Goal: Task Accomplishment & Management: Manage account settings

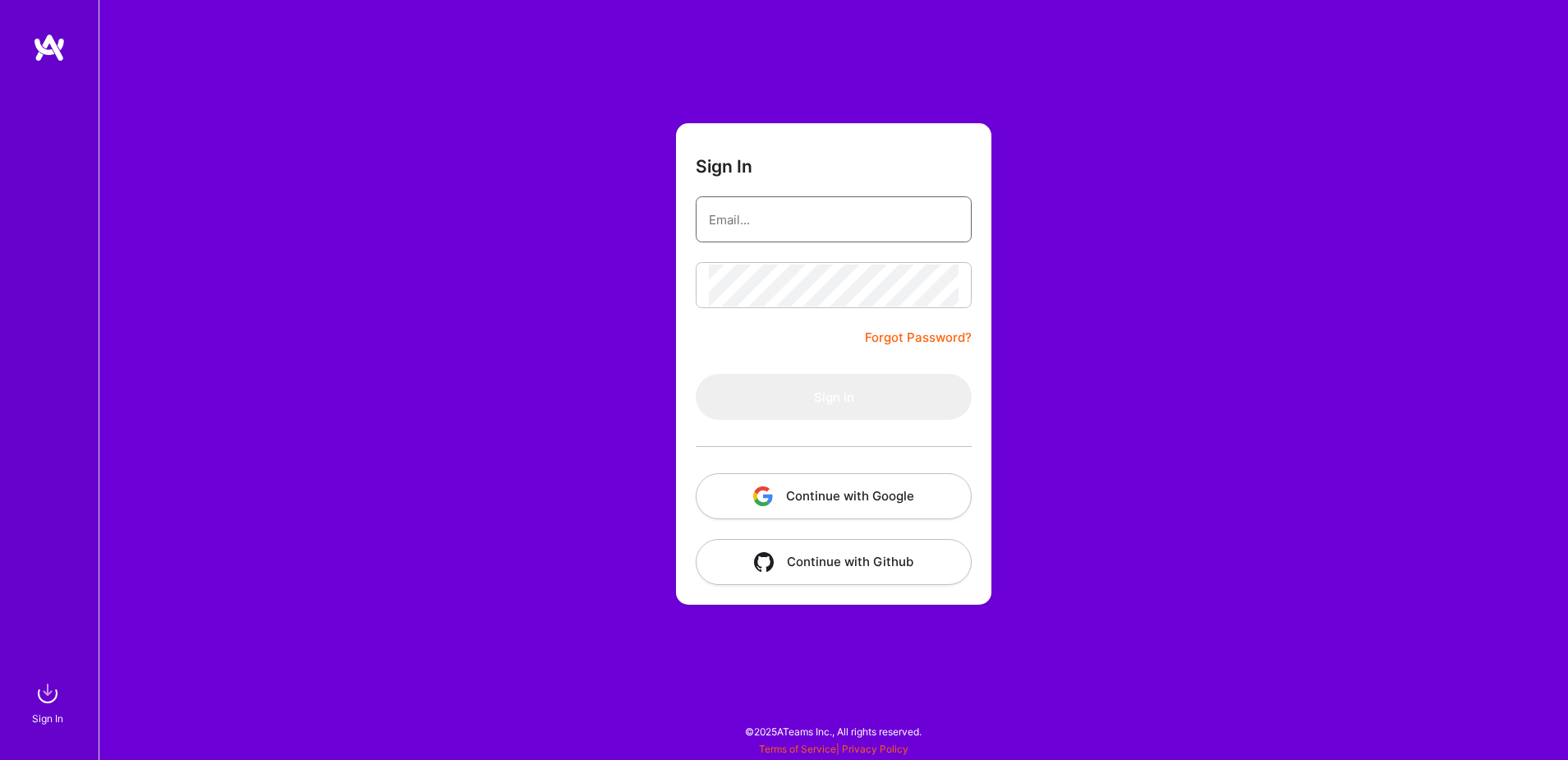
type input "[EMAIL_ADDRESS][DOMAIN_NAME]"
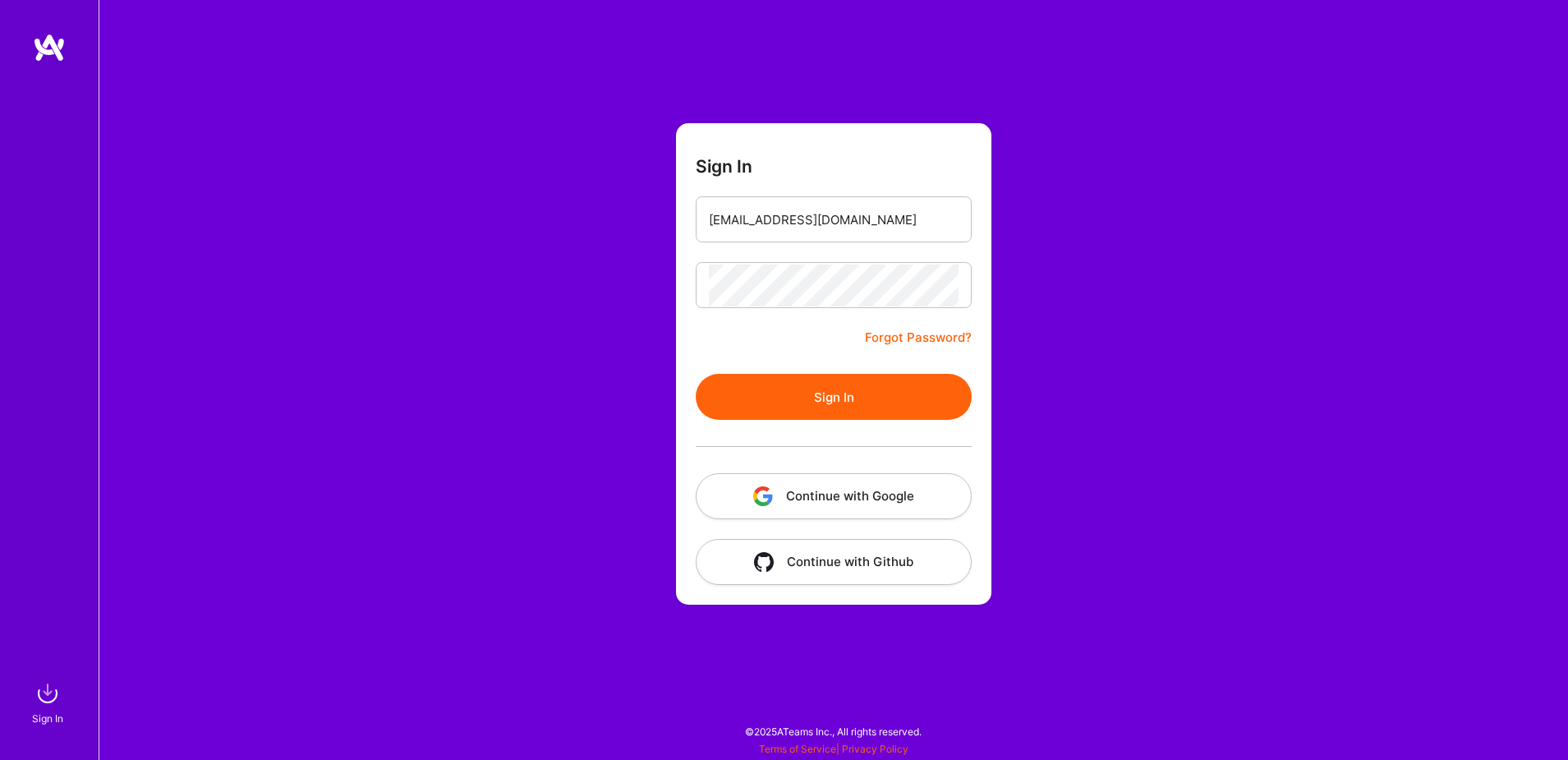
click at [856, 502] on button "Continue with Google" at bounding box center [834, 495] width 276 height 46
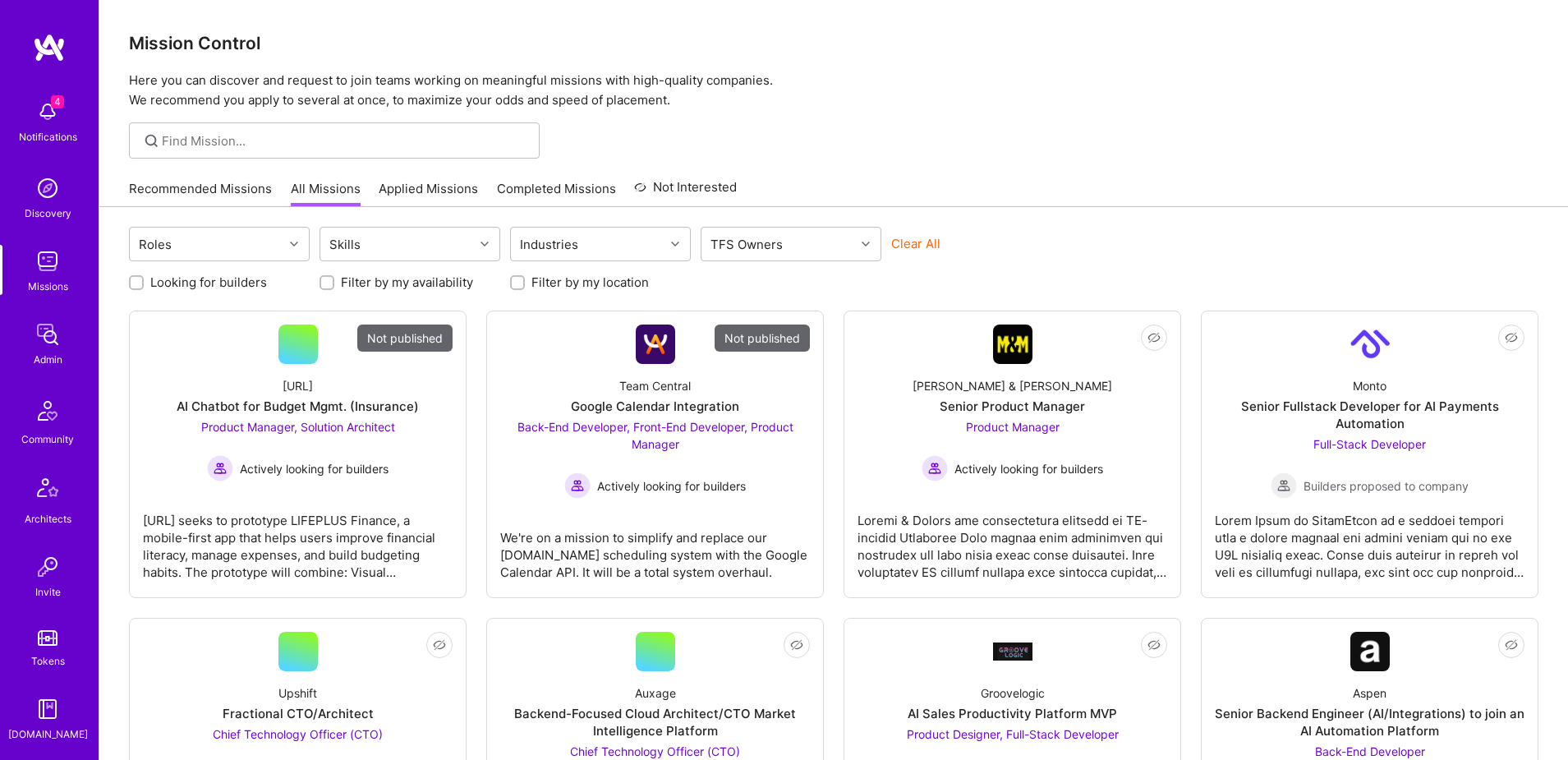
scroll to position [290, 0]
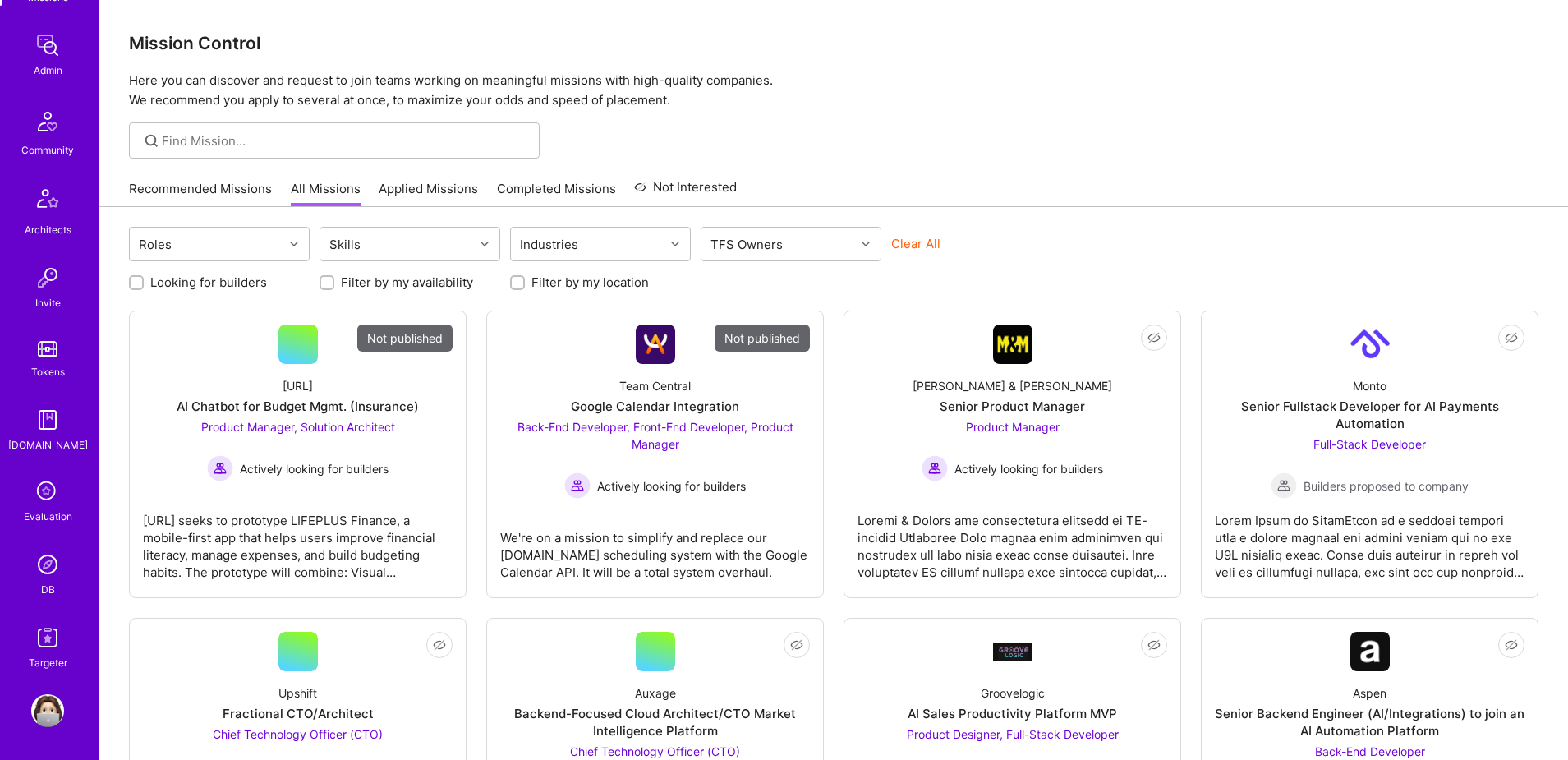
click at [46, 568] on img at bounding box center [48, 565] width 33 height 33
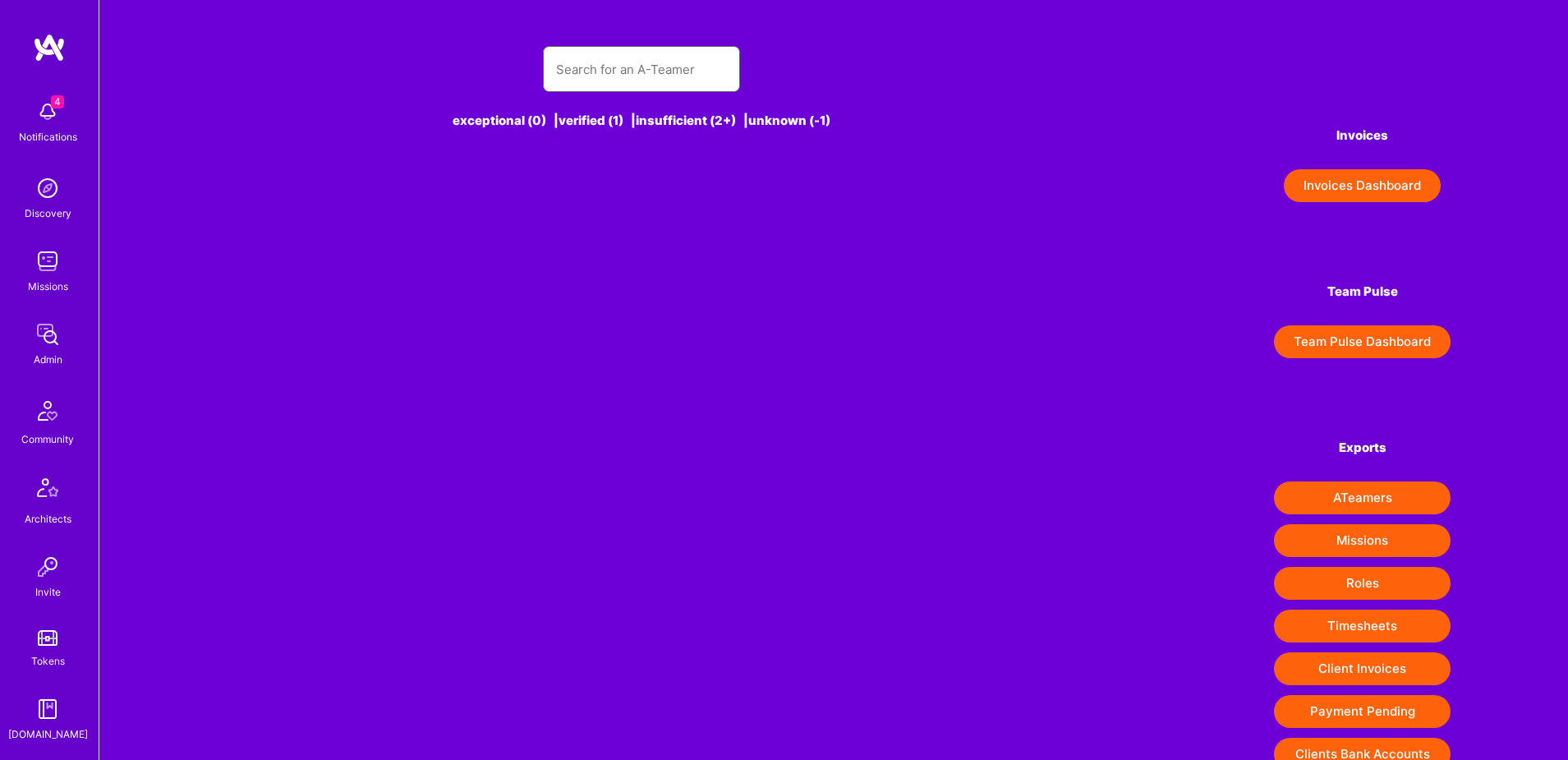
click at [633, 77] on input "text" at bounding box center [641, 69] width 171 height 42
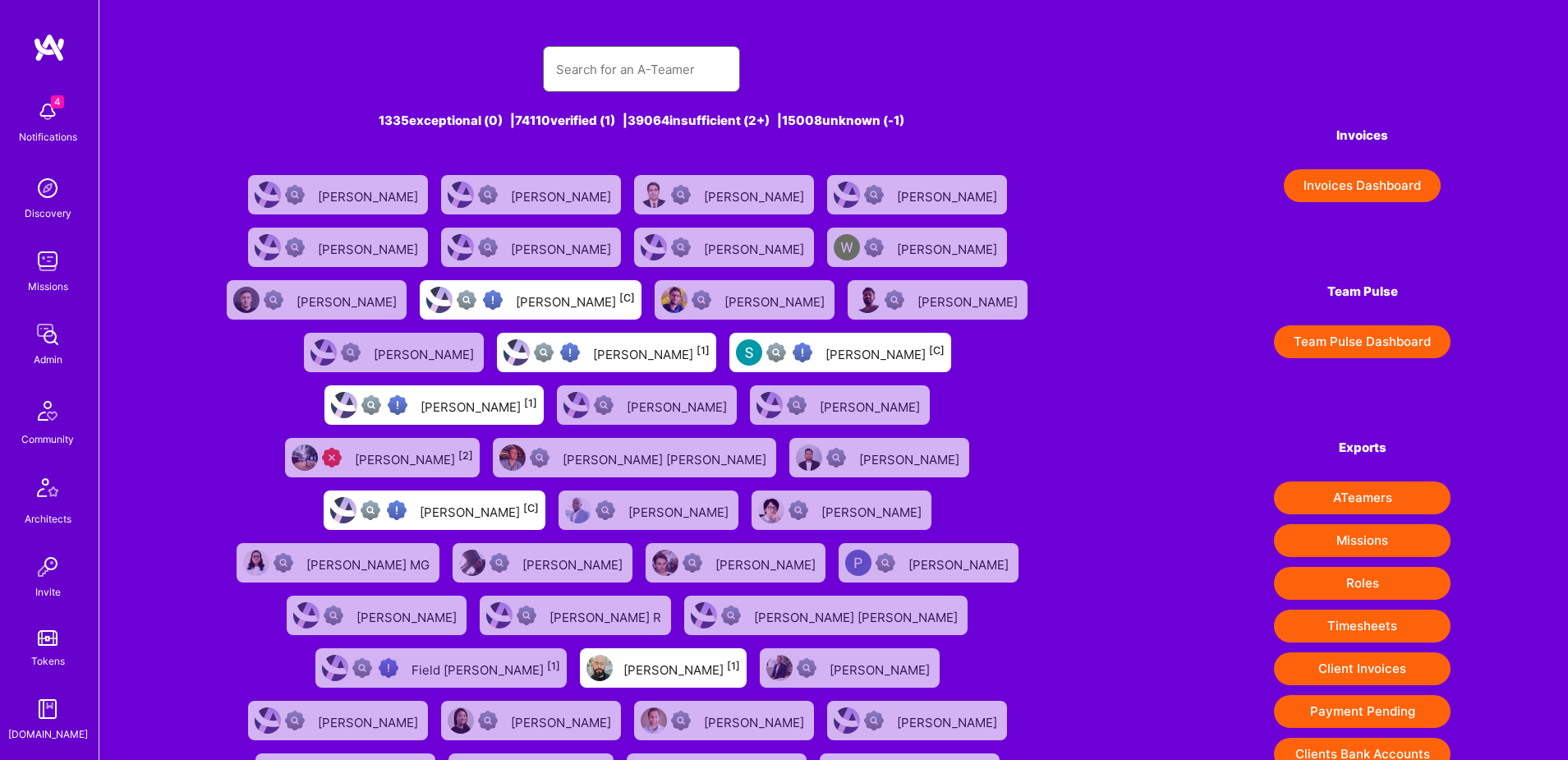
paste input "[PERSON_NAME]"
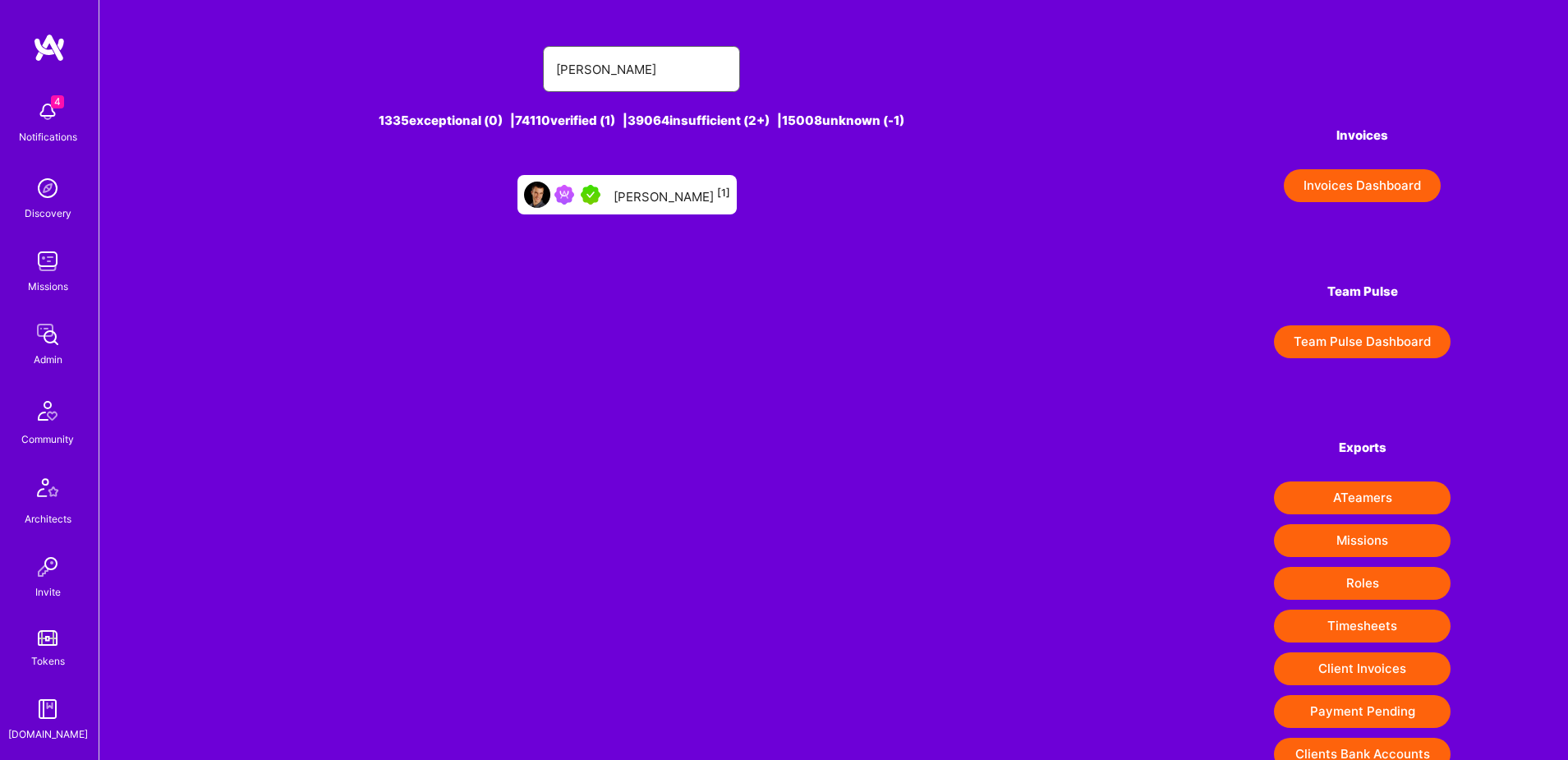
type input "[PERSON_NAME]"
click at [679, 196] on div "[PERSON_NAME] [1]" at bounding box center [672, 195] width 117 height 22
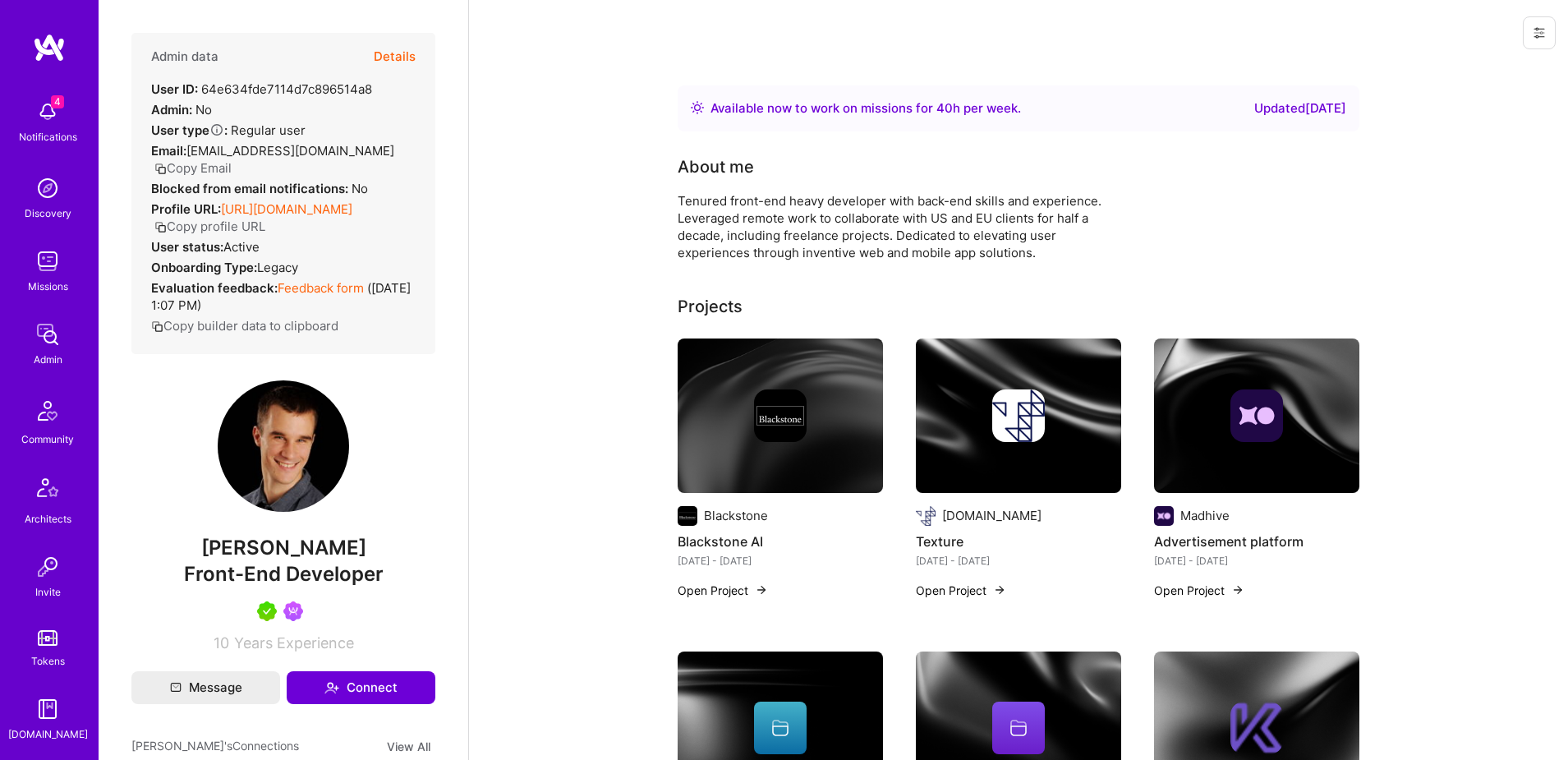
click at [1538, 32] on icon at bounding box center [1540, 33] width 13 height 13
click at [397, 53] on button "Details" at bounding box center [395, 56] width 42 height 47
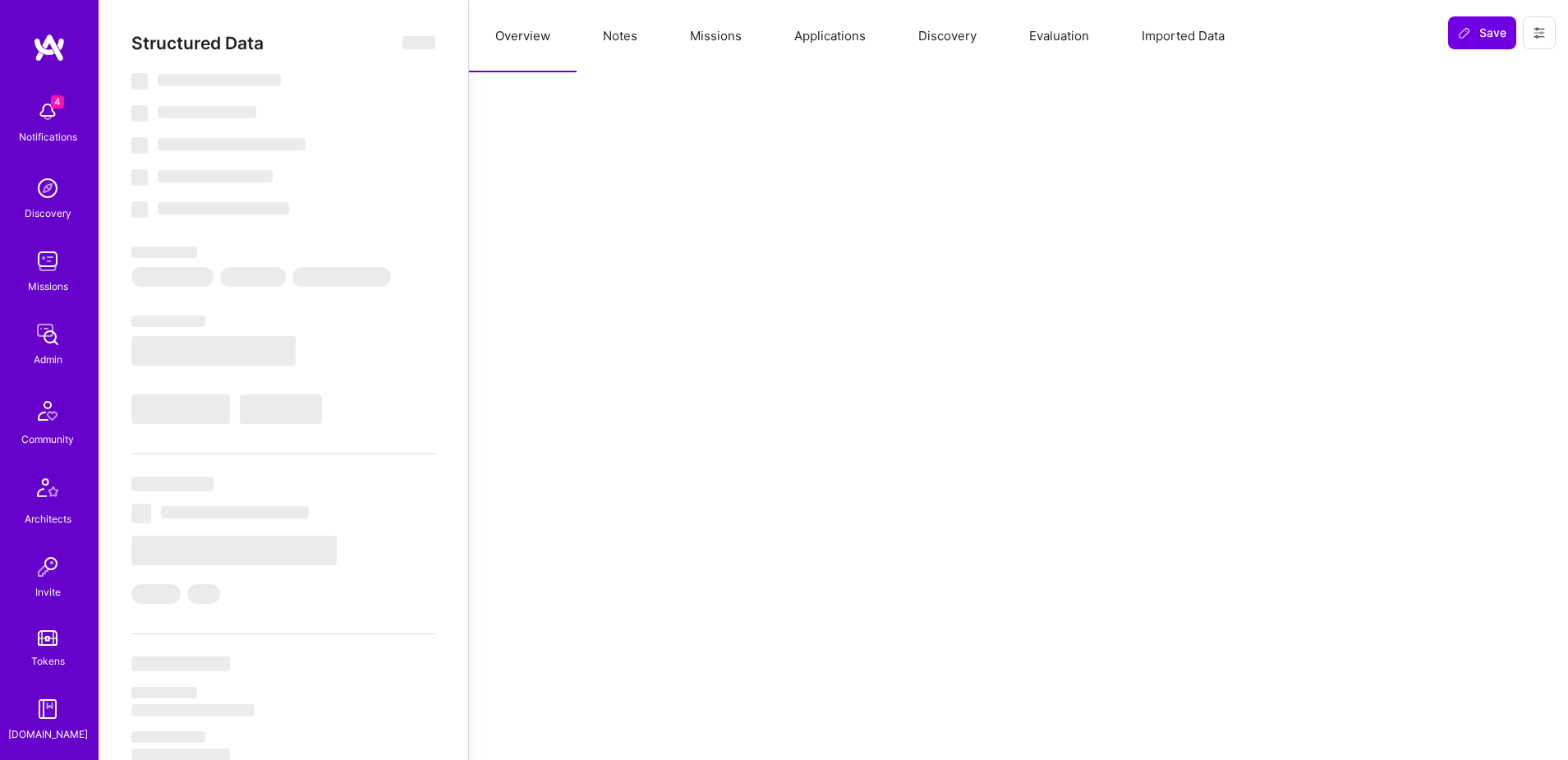
click at [830, 42] on button "Applications" at bounding box center [830, 36] width 124 height 72
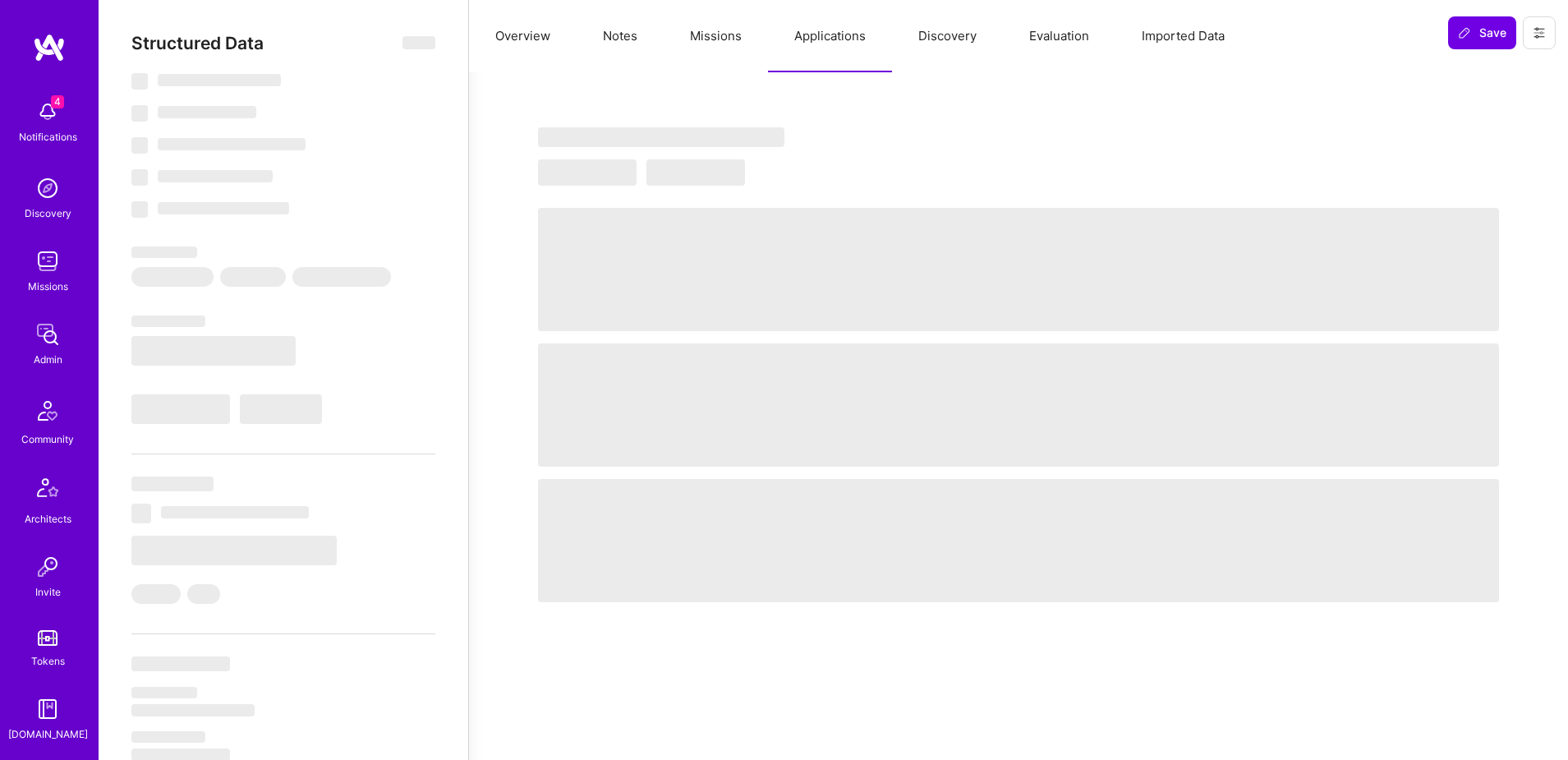
select select "Right Now"
select select "5"
select select "7"
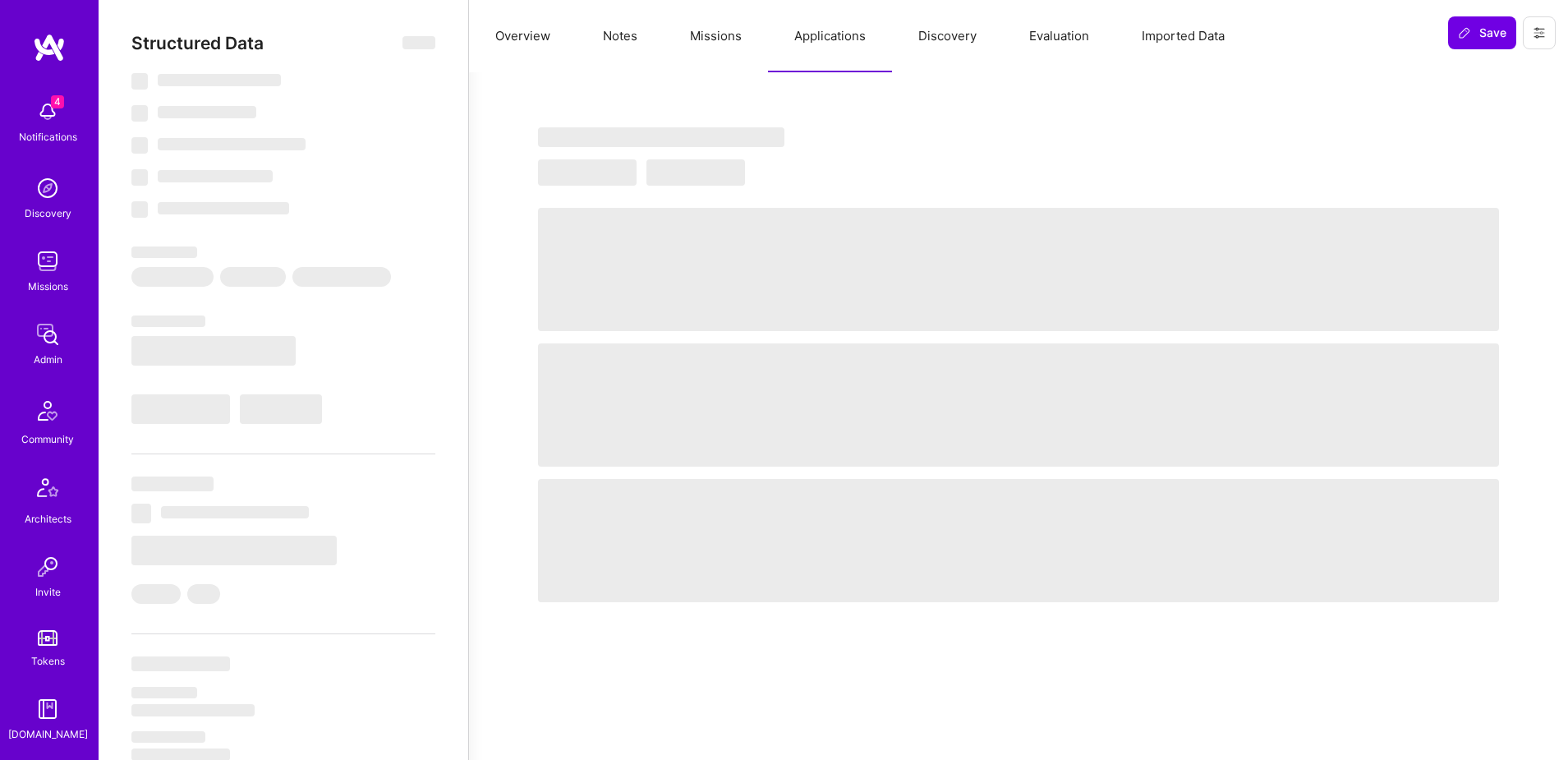
select select "AT"
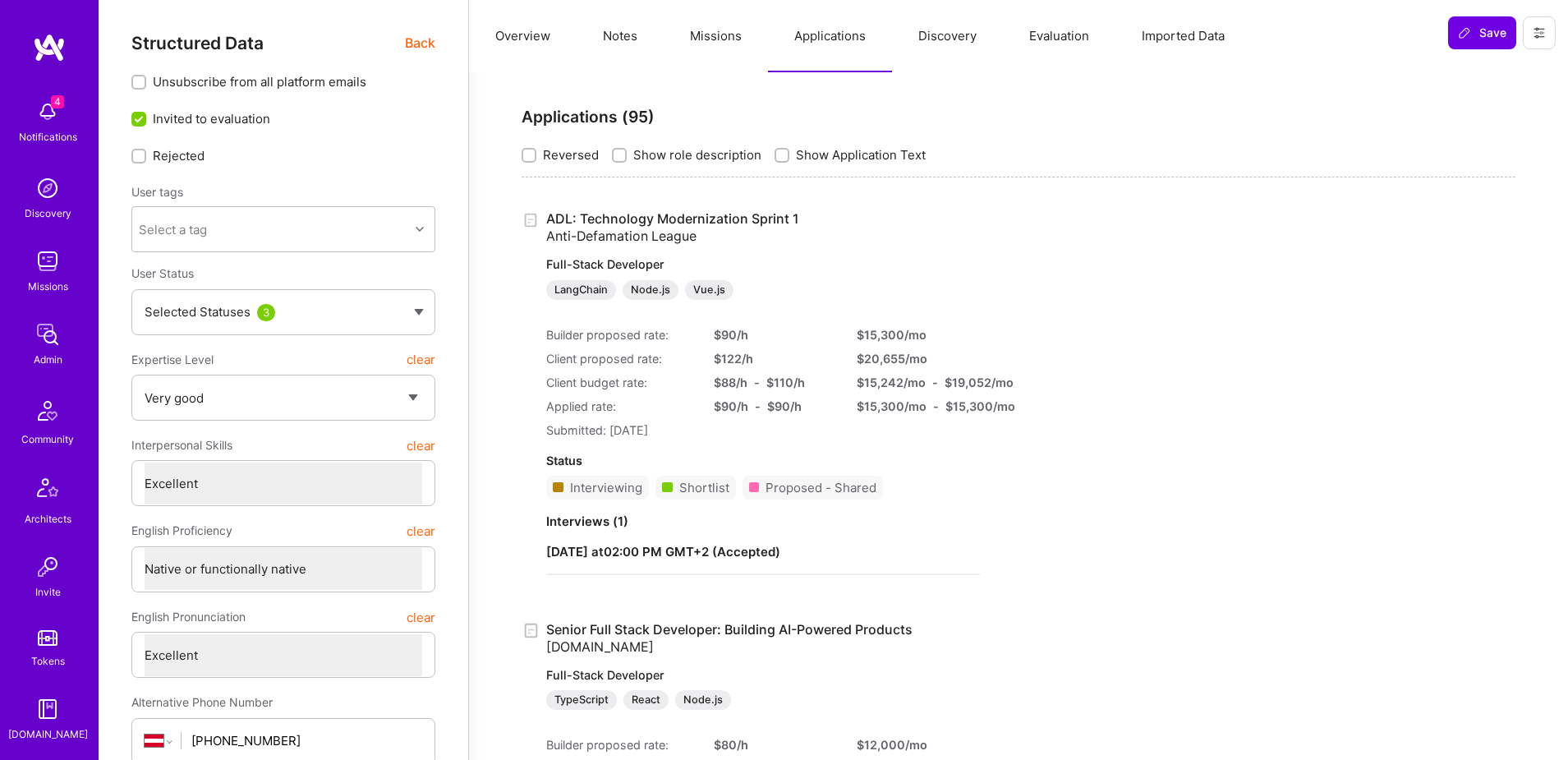
click at [1544, 33] on icon at bounding box center [1540, 33] width 10 height 2
click at [1506, 84] on button "Login as Bojan" at bounding box center [1479, 70] width 152 height 42
